Goal: Answer question/provide support

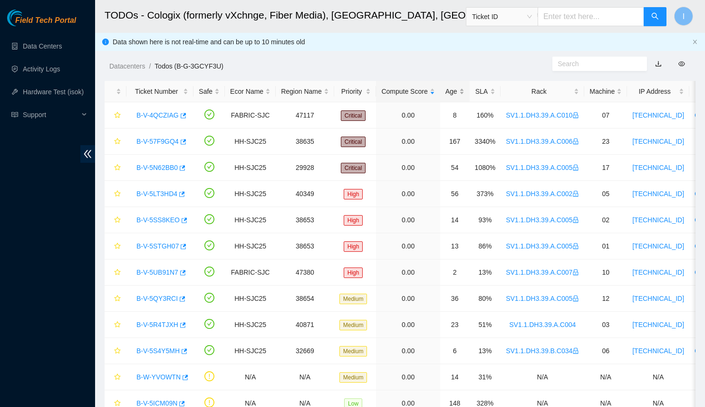
click at [446, 93] on div "Age" at bounding box center [455, 91] width 19 height 10
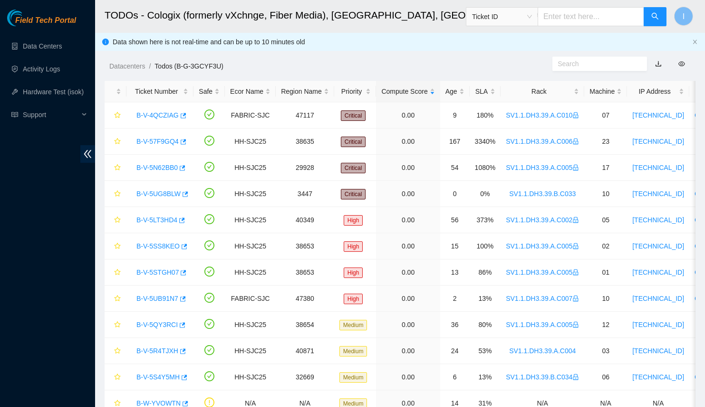
click at [454, 86] on div "Age" at bounding box center [455, 91] width 19 height 10
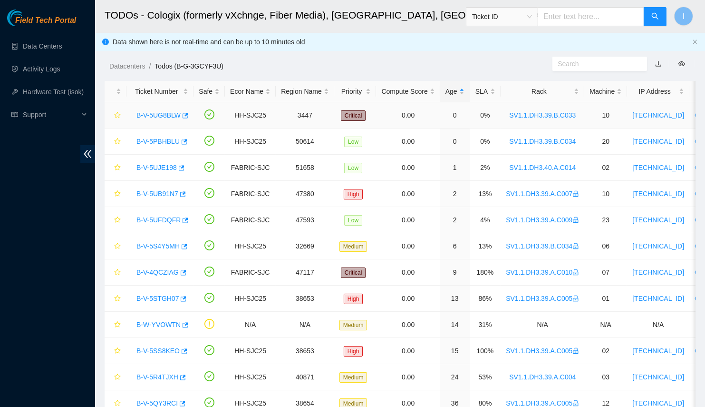
click at [138, 113] on link "B-V-5UG8BLW" at bounding box center [159, 115] width 44 height 8
click at [156, 140] on link "B-V-5PBHBLU" at bounding box center [158, 141] width 43 height 8
drag, startPoint x: 131, startPoint y: 116, endPoint x: 177, endPoint y: 115, distance: 45.7
click at [177, 115] on div "B-V-5UG8BLW" at bounding box center [160, 115] width 57 height 15
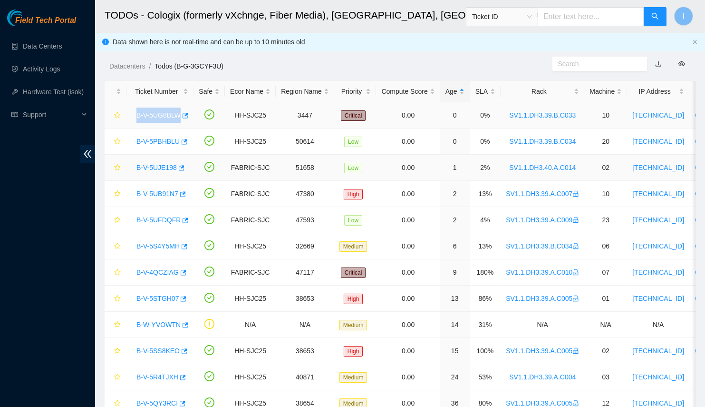
copy link "B-V-5UG8BLW"
click at [158, 166] on link "B-V-5UJE198" at bounding box center [157, 168] width 40 height 8
click at [705, 146] on div "TODOs - Description - undefined Problem Type N/A Rack Number N/A Machine Number…" at bounding box center [705, 203] width 0 height 407
click at [155, 142] on link "B-V-5PBHBLU" at bounding box center [158, 141] width 43 height 8
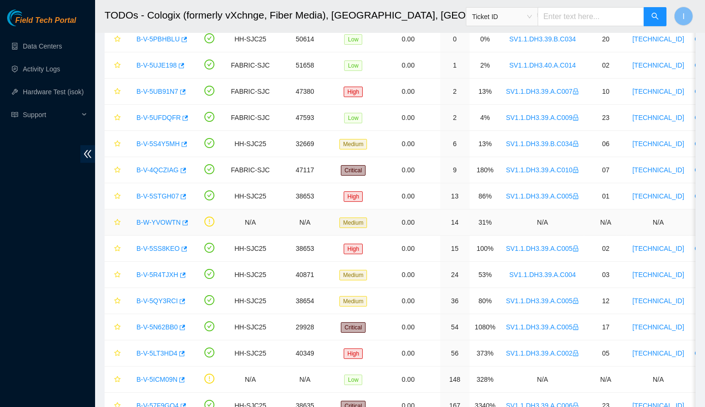
scroll to position [59, 0]
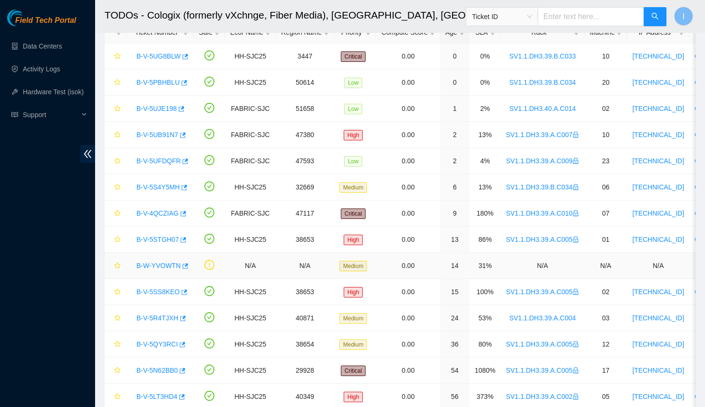
click at [145, 264] on link "B-W-YVOWTN" at bounding box center [159, 266] width 44 height 8
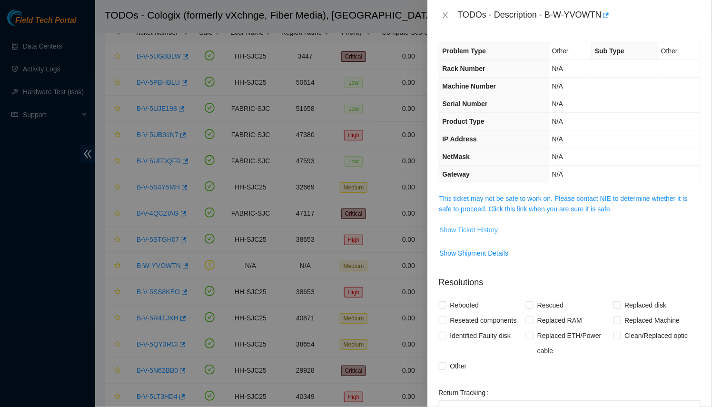
click at [473, 225] on span "Show Ticket History" at bounding box center [469, 230] width 59 height 10
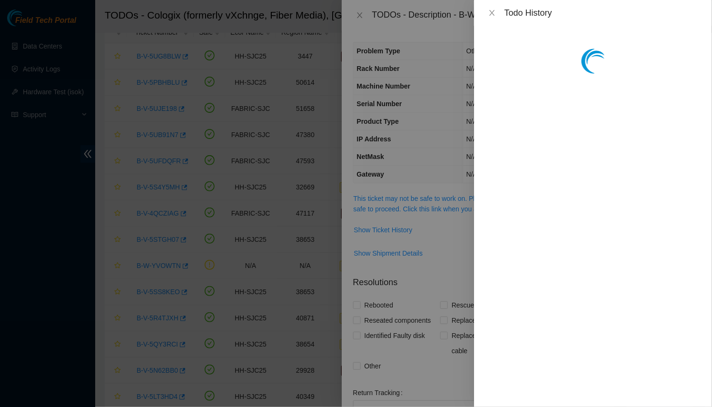
click at [473, 209] on div at bounding box center [356, 203] width 712 height 407
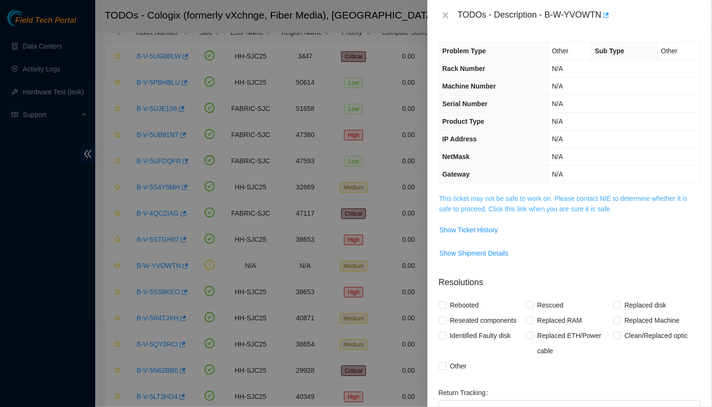
click at [465, 207] on link "This ticket may not be safe to work on. Please contact NIE to determine whether…" at bounding box center [563, 204] width 248 height 18
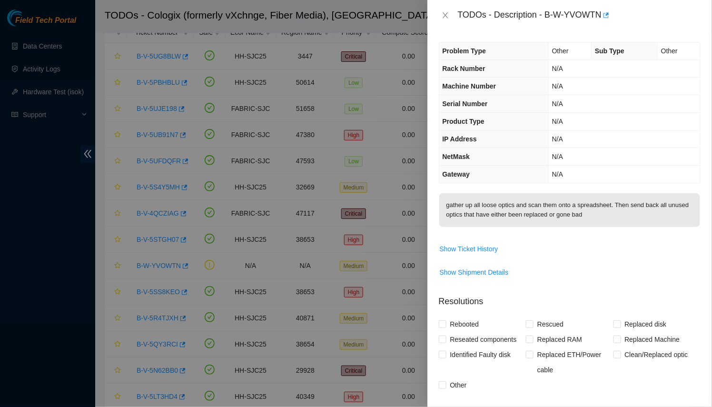
drag, startPoint x: 340, startPoint y: 205, endPoint x: 322, endPoint y: 205, distance: 18.1
click at [340, 205] on div at bounding box center [356, 203] width 712 height 407
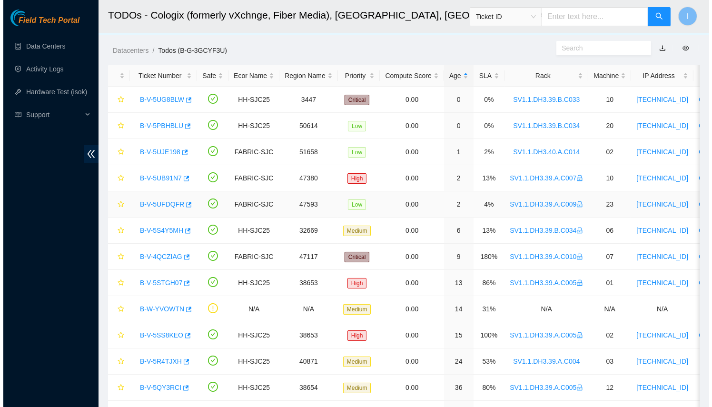
scroll to position [0, 0]
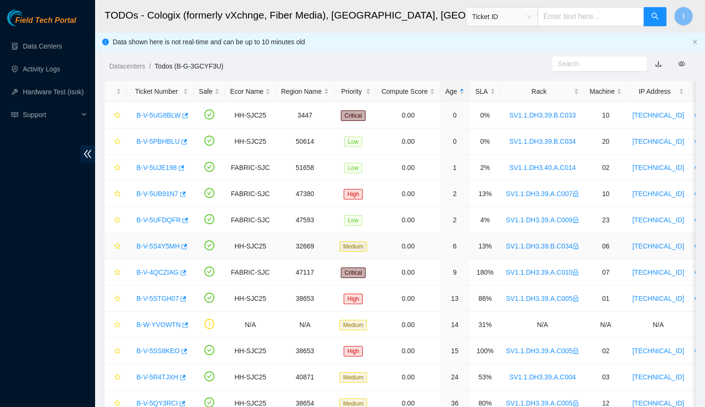
click at [147, 242] on link "B-V-5S4Y5MH" at bounding box center [158, 246] width 43 height 8
click at [148, 248] on link "B-V-5S4Y5MH" at bounding box center [158, 246] width 43 height 8
click at [151, 169] on link "B-V-5UJE198" at bounding box center [157, 168] width 40 height 8
click at [158, 142] on link "B-V-5PBHBLU" at bounding box center [158, 141] width 43 height 8
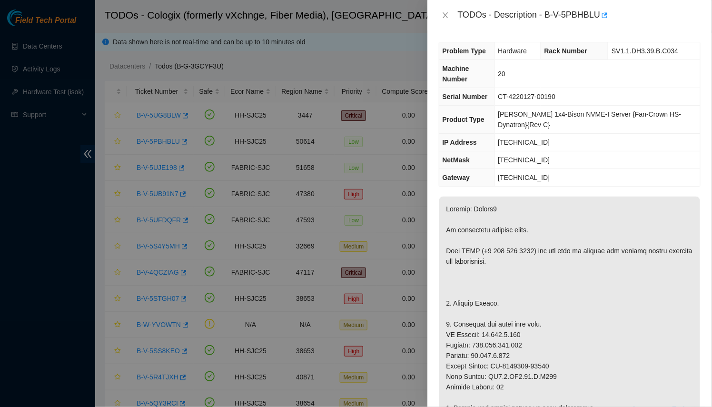
click at [210, 149] on div at bounding box center [356, 203] width 712 height 407
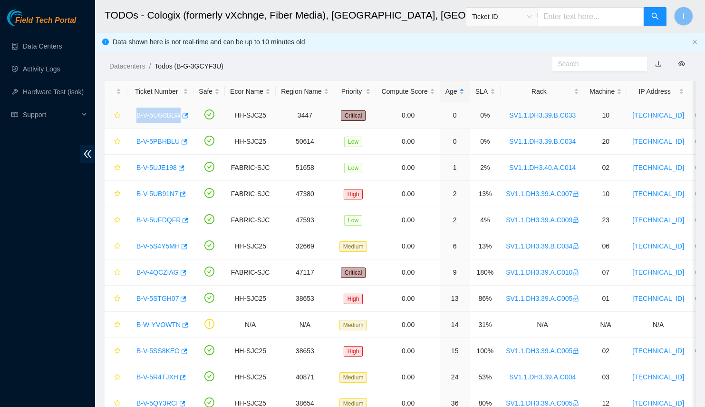
drag, startPoint x: 132, startPoint y: 119, endPoint x: 189, endPoint y: 117, distance: 57.1
click at [189, 117] on td "B-V-5UG8BLW" at bounding box center [160, 115] width 67 height 26
copy link "B-V-5UG8BLW"
drag, startPoint x: 132, startPoint y: 144, endPoint x: 185, endPoint y: 144, distance: 52.8
click at [185, 144] on div "B-V-5PBHBLU" at bounding box center [160, 141] width 57 height 15
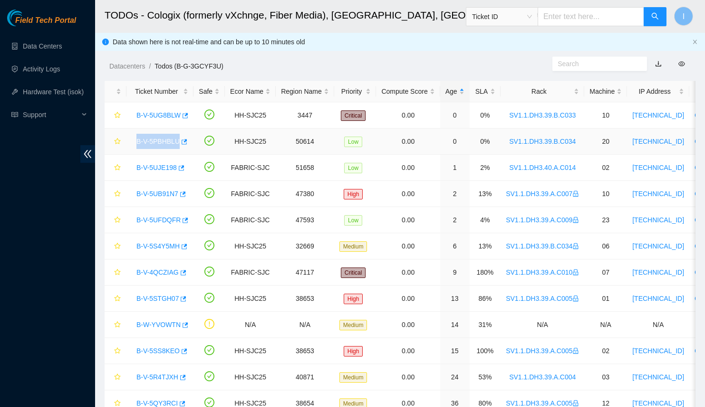
copy link "B-V-5PBHBLU"
drag, startPoint x: 129, startPoint y: 162, endPoint x: 182, endPoint y: 168, distance: 52.6
click at [182, 168] on td "B-V-5UJE198" at bounding box center [160, 168] width 67 height 26
copy link "B-V-5UJE198"
drag, startPoint x: 231, startPoint y: 64, endPoint x: 176, endPoint y: 70, distance: 55.1
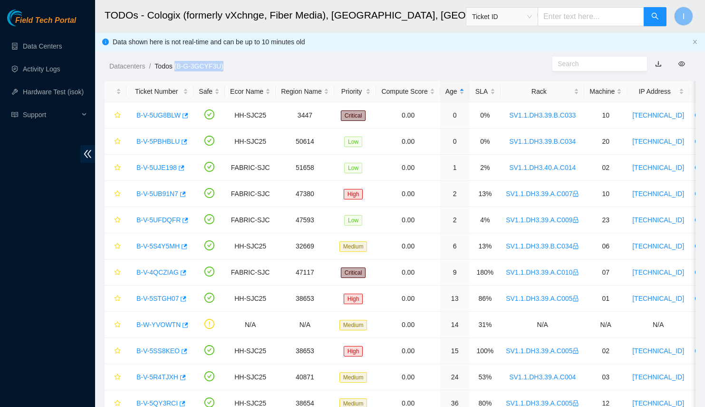
click at [176, 70] on ol "Datacenters / Todos (B-G-3GCYF3U) /" at bounding box center [330, 66] width 443 height 10
copy link "(B-G-3GCYF3U)"
copy link "B-G-3GCYF3U)"
click at [62, 47] on link "Data Centers" at bounding box center [42, 46] width 39 height 8
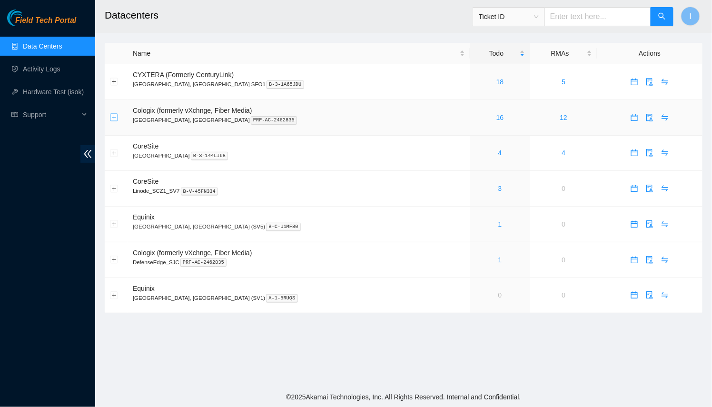
click at [113, 119] on button "Expand row" at bounding box center [114, 118] width 8 height 8
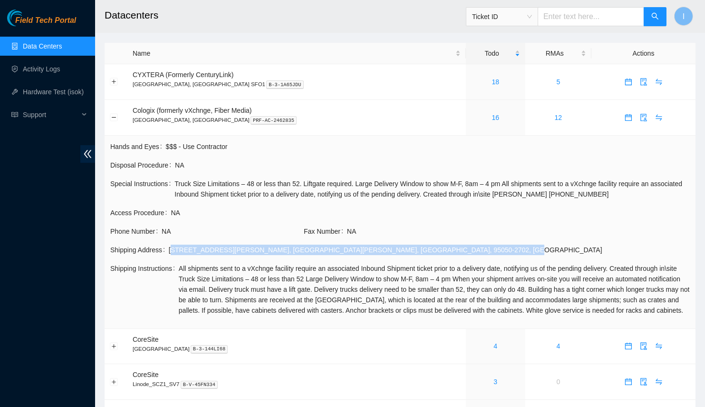
drag, startPoint x: 332, startPoint y: 246, endPoint x: 168, endPoint y: 252, distance: 163.3
click at [169, 252] on div "[STREET_ADDRESS][PERSON_NAME]" at bounding box center [429, 250] width 521 height 10
copy div "[STREET_ADDRESS][PERSON_NAME]"
click at [492, 118] on link "16" at bounding box center [496, 118] width 8 height 8
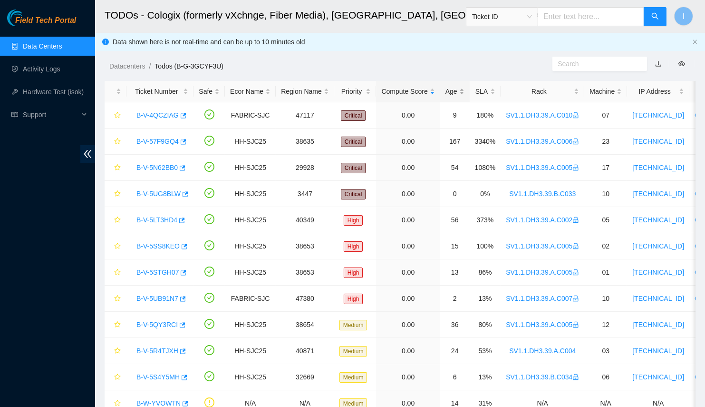
click at [451, 88] on div "Age" at bounding box center [455, 91] width 19 height 10
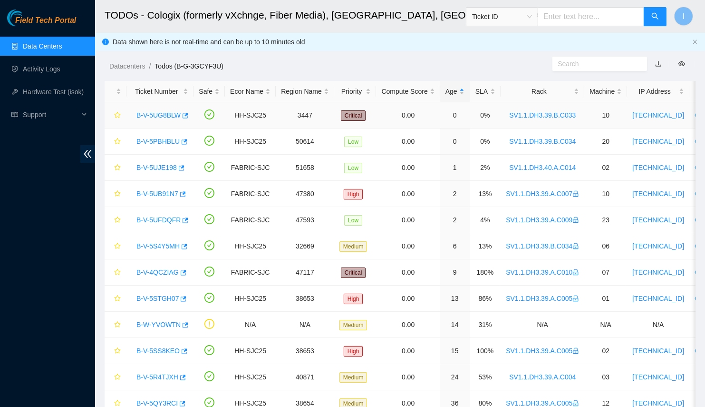
click at [155, 116] on link "B-V-5UG8BLW" at bounding box center [159, 115] width 44 height 8
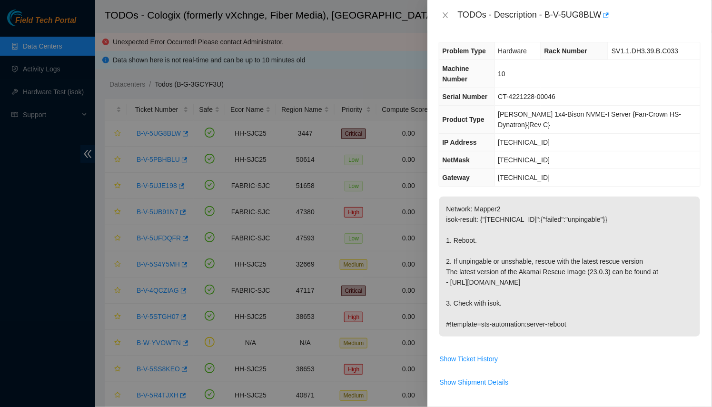
click at [288, 75] on div at bounding box center [356, 203] width 712 height 407
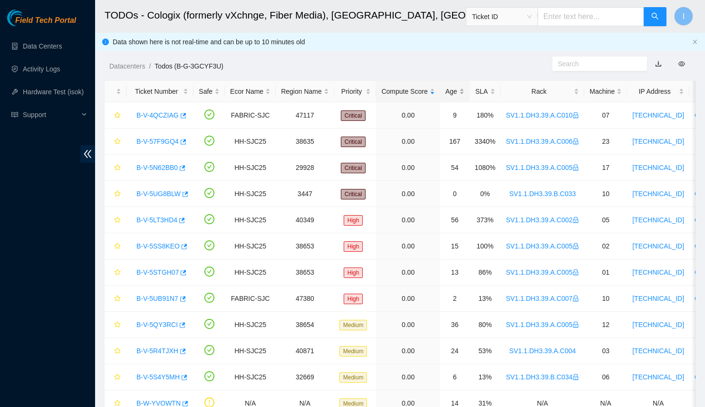
click at [453, 89] on div "Age" at bounding box center [455, 91] width 19 height 10
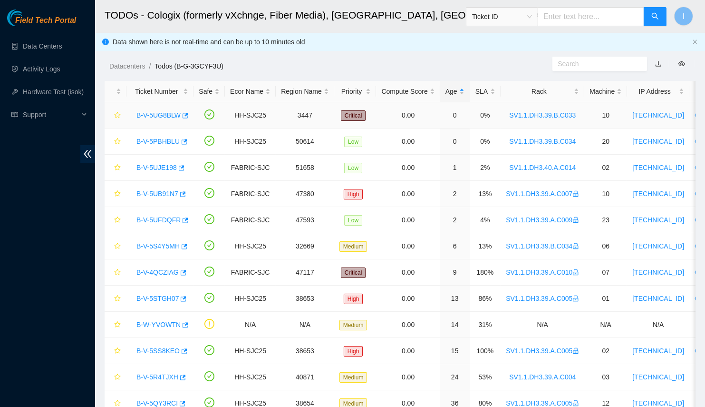
click at [159, 114] on link "B-V-5UG8BLW" at bounding box center [159, 115] width 44 height 8
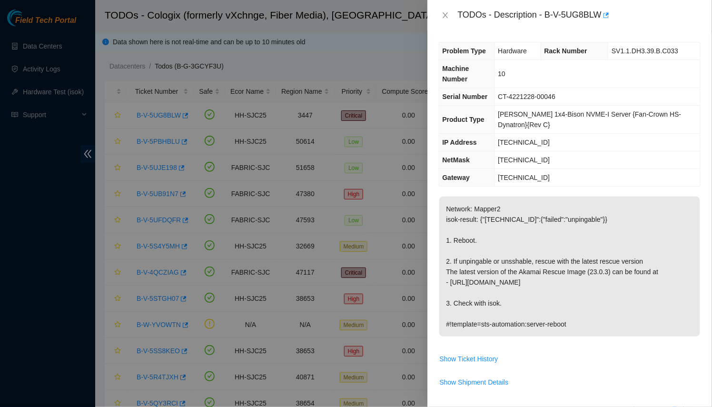
click at [578, 14] on div "TODOs - Description - B-V-5UG8BLW" at bounding box center [579, 15] width 243 height 15
drag, startPoint x: 578, startPoint y: 14, endPoint x: 548, endPoint y: 16, distance: 29.6
click at [548, 16] on div "TODOs - Description - B-V-5UG8BLW" at bounding box center [579, 15] width 243 height 15
copy div "B-V-5UG8BLW"
click at [607, 17] on icon "button" at bounding box center [605, 15] width 7 height 7
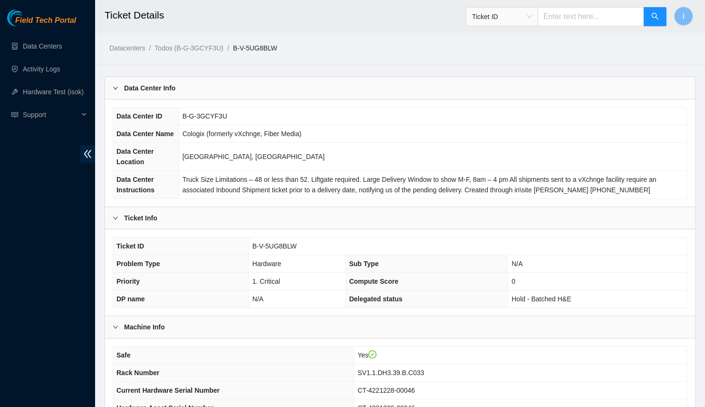
click at [316, 88] on div "Data Center Info" at bounding box center [400, 88] width 590 height 22
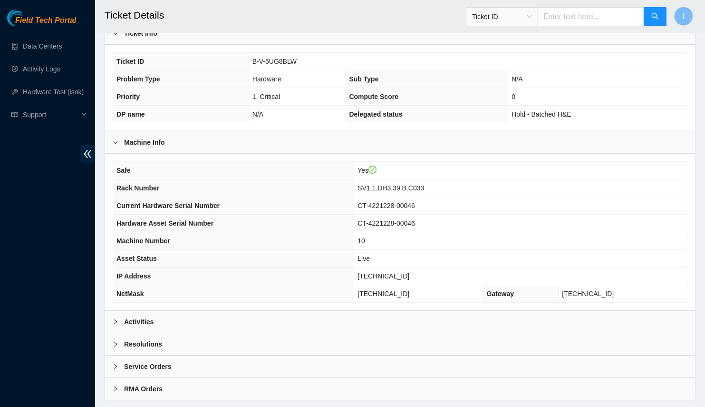
scroll to position [78, 0]
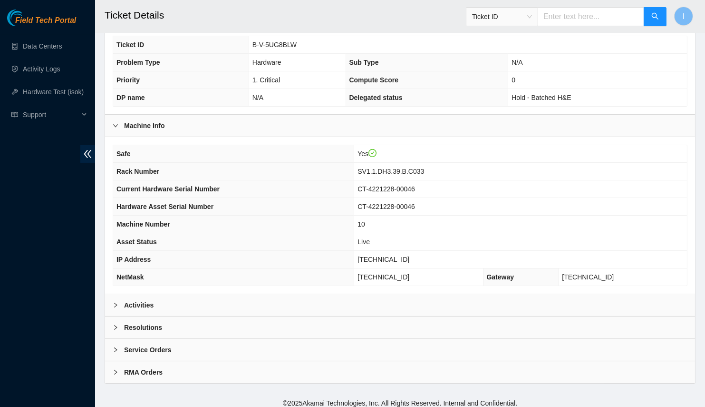
click at [169, 303] on div "Activities" at bounding box center [400, 305] width 590 height 22
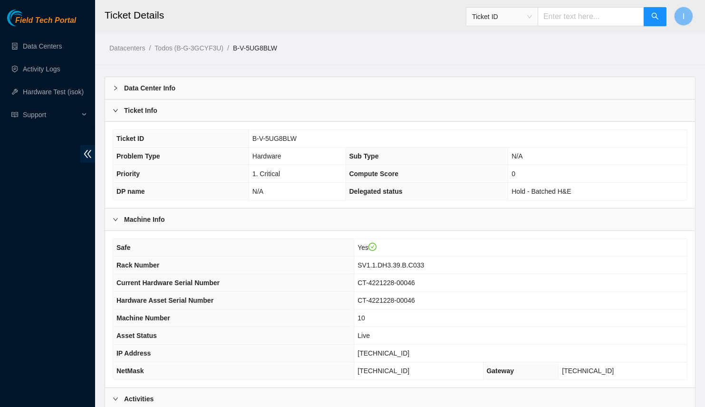
scroll to position [350, 0]
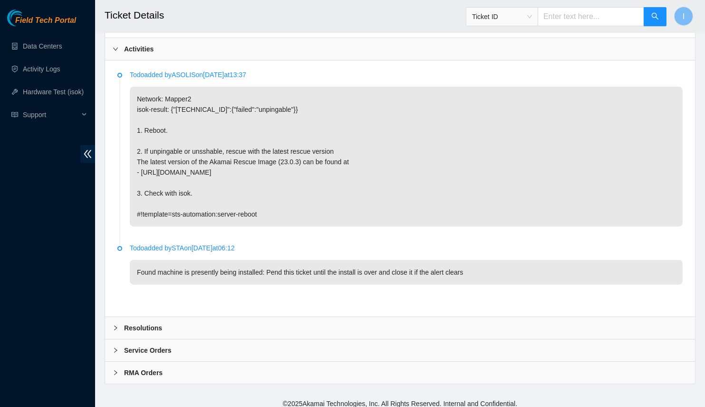
click at [197, 317] on div "Resolutions" at bounding box center [400, 328] width 590 height 22
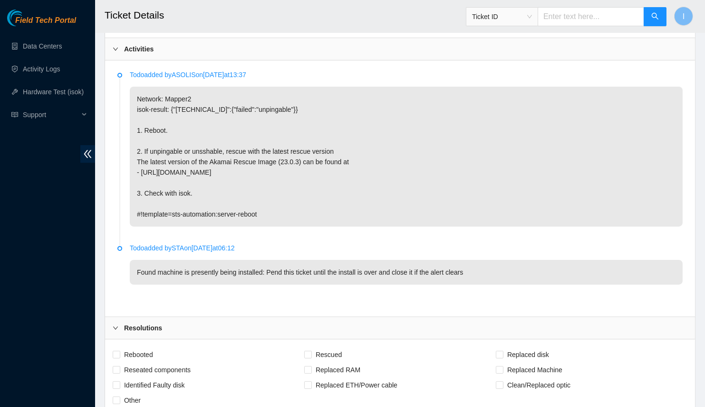
scroll to position [566, 0]
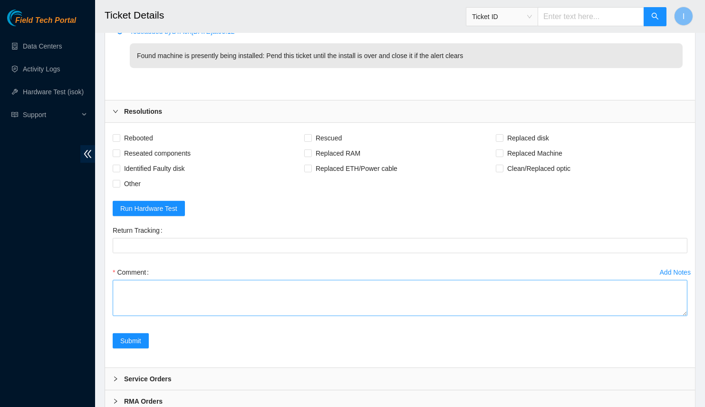
click at [685, 307] on textarea "Comment" at bounding box center [400, 298] width 575 height 36
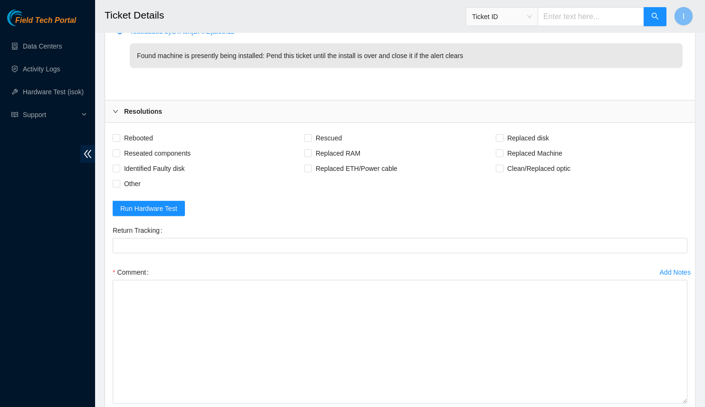
drag, startPoint x: 687, startPoint y: 308, endPoint x: 701, endPoint y: 407, distance: 99.5
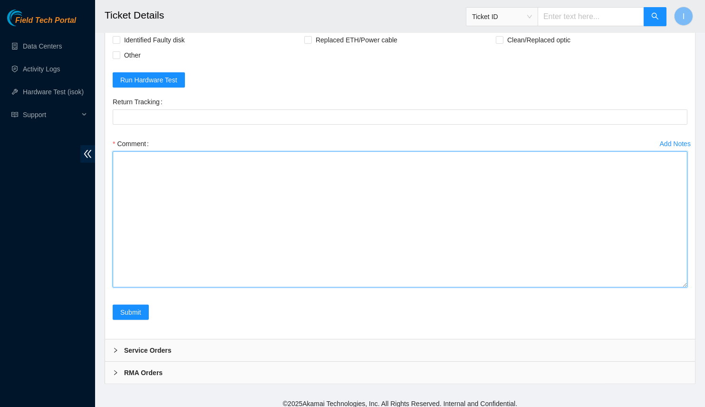
click at [223, 233] on textarea "Comment" at bounding box center [400, 219] width 575 height 136
paste textarea "B-V-5UG8BLW Spoke with NOCC; safe eth has no link Server booted to OS and shows…"
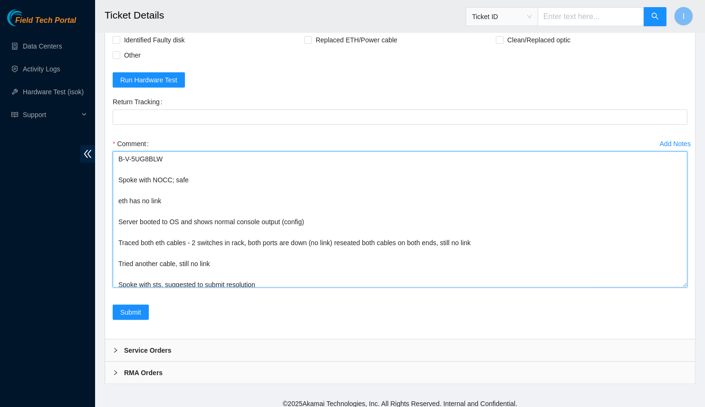
scroll to position [1, 0]
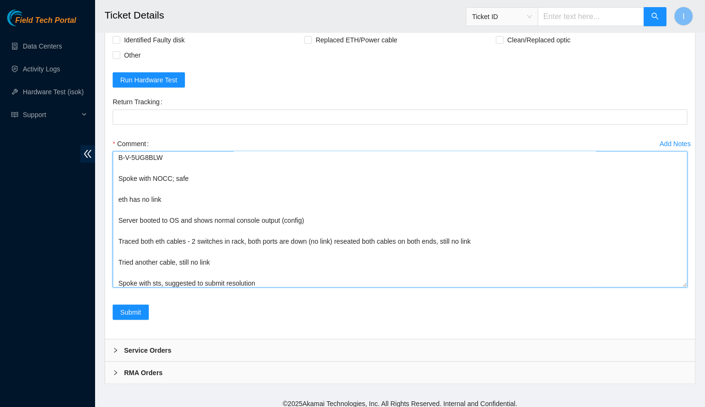
drag, startPoint x: 117, startPoint y: 171, endPoint x: 100, endPoint y: 116, distance: 57.6
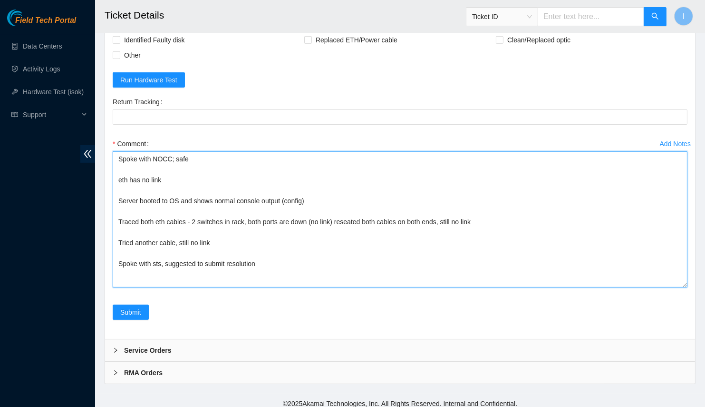
click at [483, 217] on textarea "Spoke with NOCC; safe eth has no link Server booted to OS and shows normal cons…" at bounding box center [400, 219] width 575 height 136
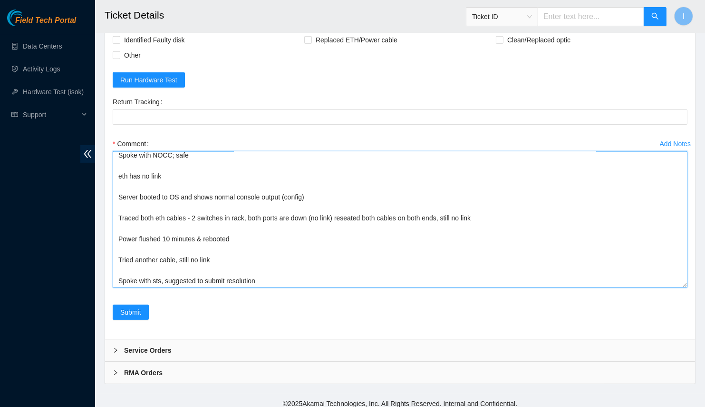
click at [252, 251] on textarea "Spoke with NOCC; safe eth has no link Server booted to OS and shows normal cons…" at bounding box center [400, 219] width 575 height 136
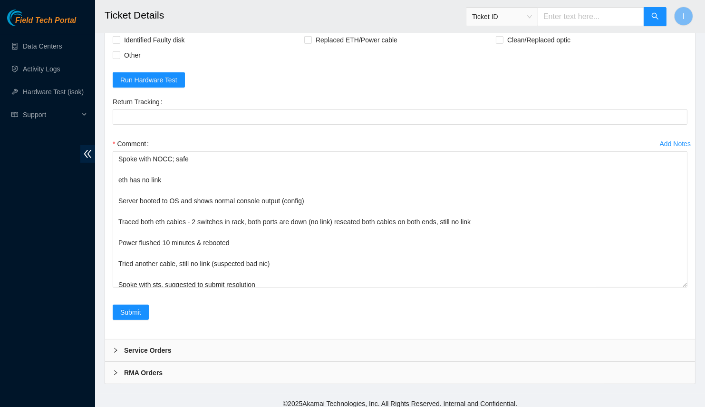
scroll to position [694, 0]
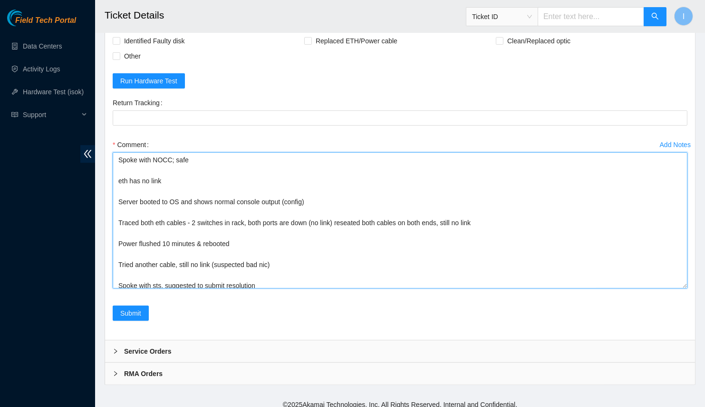
click at [289, 193] on textarea "Spoke with NOCC; safe eth has no link Server booted to OS and shows normal cons…" at bounding box center [400, 220] width 575 height 136
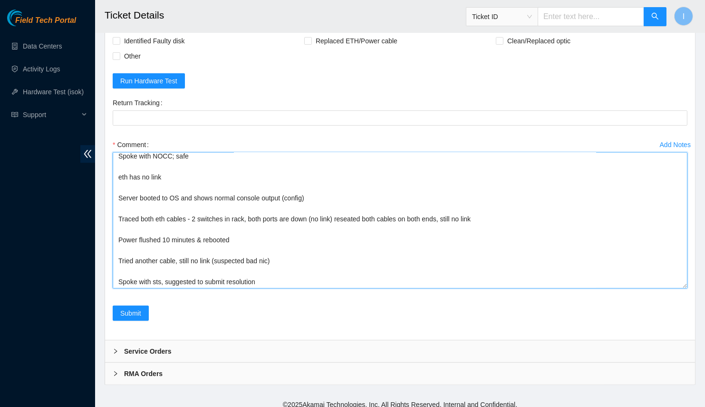
scroll to position [695, 0]
click at [246, 191] on textarea "Spoke with NOCC; safe eth has no link Server booted to OS and shows normal cons…" at bounding box center [400, 219] width 575 height 136
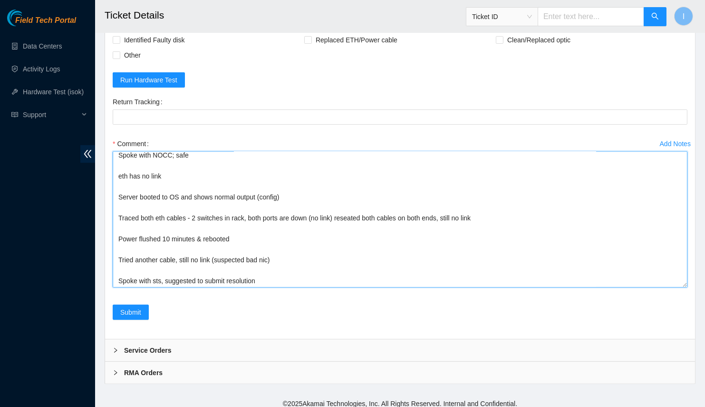
click at [273, 198] on textarea "Spoke with NOCC; safe eth has no link Server booted to OS and shows normal outp…" at bounding box center [400, 219] width 575 height 136
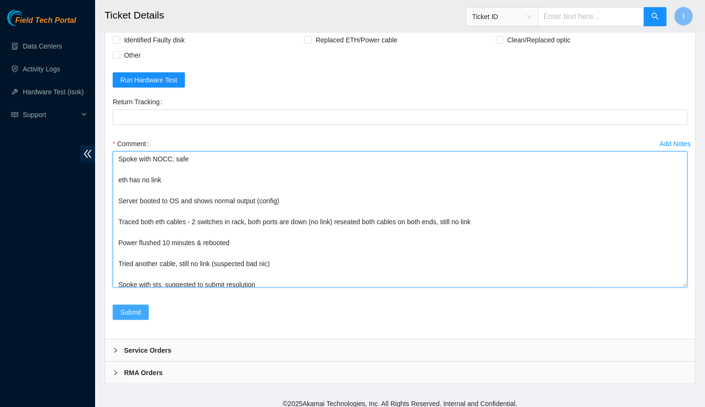
type textarea "Spoke with NOCC; safe eth has no link Server booted to OS and shows normal outp…"
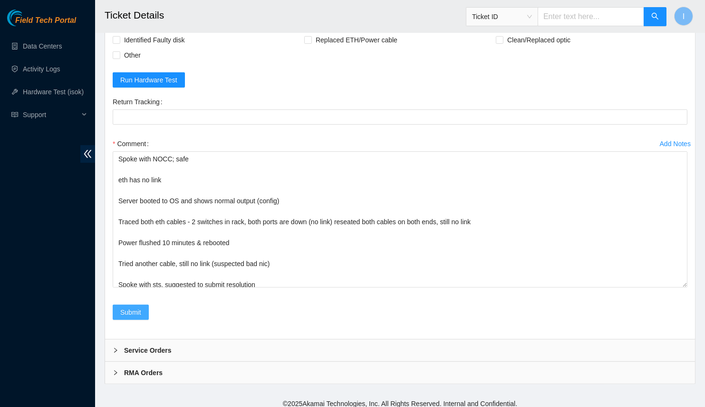
click at [127, 307] on span "Submit" at bounding box center [130, 312] width 21 height 10
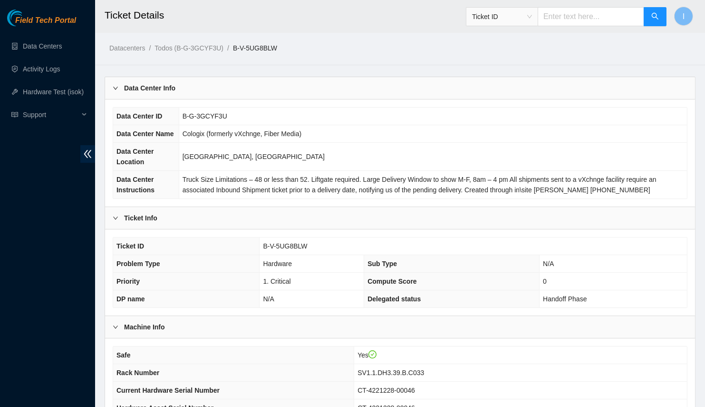
scroll to position [200, 0]
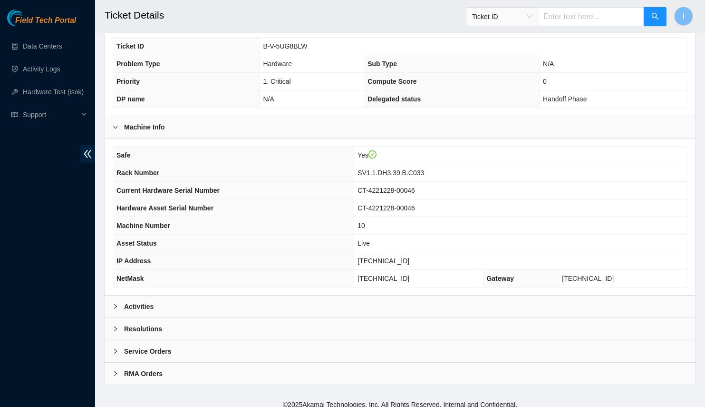
drag, startPoint x: 192, startPoint y: 292, endPoint x: 200, endPoint y: 283, distance: 12.2
click at [193, 295] on div "Activities" at bounding box center [400, 306] width 590 height 22
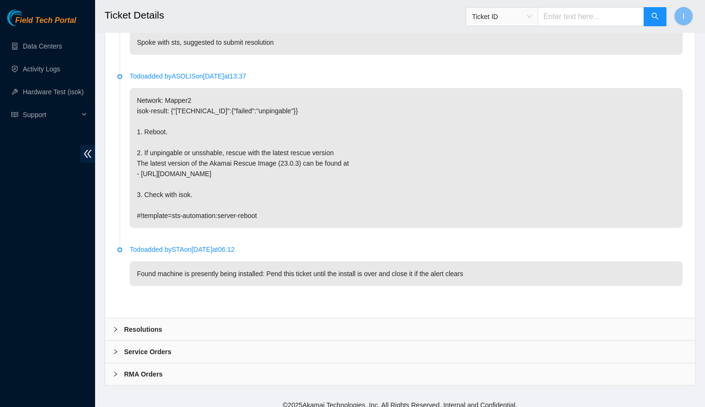
scroll to position [466, 0]
